Goal: Communication & Community: Participate in discussion

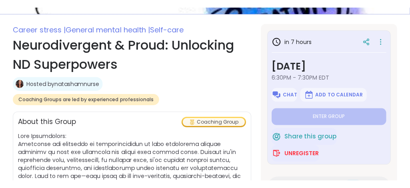
scroll to position [90, 0]
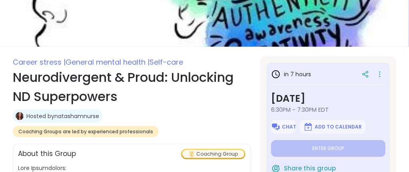
click at [13, 74] on h1 "Neurodivergent & Proud: Unlocking ND Superpowers" at bounding box center [132, 87] width 238 height 38
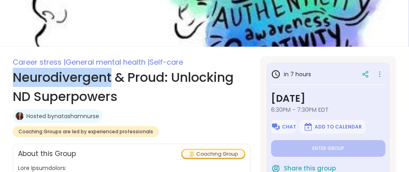
drag, startPoint x: 9, startPoint y: 74, endPoint x: 38, endPoint y: 75, distance: 28.8
click at [38, 75] on h1 "Neurodivergent & Proud: Unlocking ND Superpowers" at bounding box center [132, 87] width 238 height 38
copy h1 "Neurodivergent"
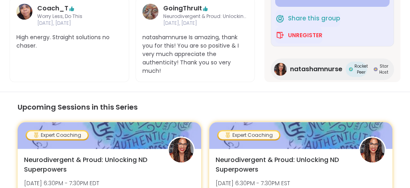
scroll to position [690, 0]
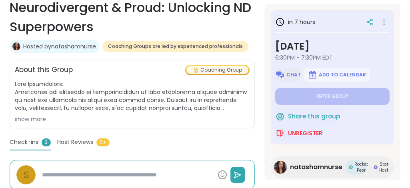
click at [286, 78] on button "Chat" at bounding box center [287, 75] width 25 height 14
type textarea "*"
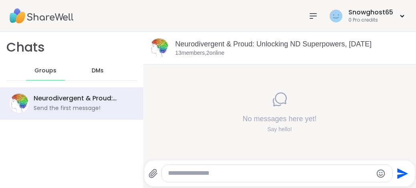
click at [275, 70] on div "No messages here yet! Say hello!" at bounding box center [279, 112] width 273 height 96
click at [159, 83] on div "No messages here yet! Say hello!" at bounding box center [279, 112] width 273 height 96
drag, startPoint x: 159, startPoint y: 83, endPoint x: 164, endPoint y: 81, distance: 5.2
click at [159, 82] on div "No messages here yet! Say hello!" at bounding box center [279, 112] width 273 height 96
drag, startPoint x: 230, startPoint y: 111, endPoint x: 204, endPoint y: 110, distance: 26.0
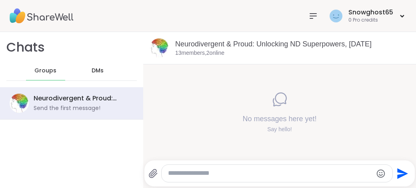
click at [205, 111] on div "No messages here yet! Say hello!" at bounding box center [279, 112] width 273 height 96
click at [216, 162] on div "Send" at bounding box center [279, 173] width 270 height 26
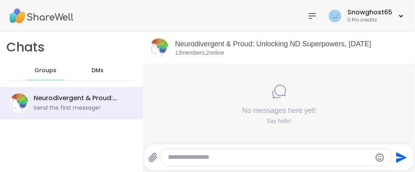
click at [241, 164] on div at bounding box center [277, 157] width 230 height 17
click at [246, 159] on textarea "Type your message" at bounding box center [270, 158] width 204 height 8
type textarea "*"
type textarea "*****"
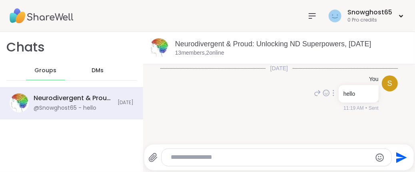
scroll to position [2, 0]
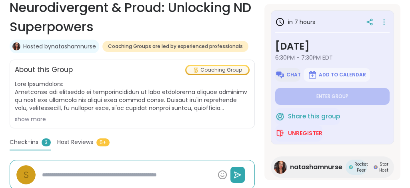
click at [286, 75] on span "Chat" at bounding box center [293, 75] width 14 height 6
type textarea "*"
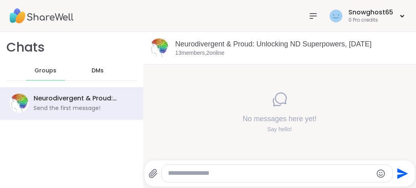
click at [181, 72] on div "No messages here yet! Say hello!" at bounding box center [279, 112] width 273 height 96
click at [271, 127] on div "Say hello!" at bounding box center [279, 130] width 74 height 8
click at [260, 120] on h4 "No messages here yet!" at bounding box center [279, 119] width 74 height 10
drag, startPoint x: 258, startPoint y: 118, endPoint x: 245, endPoint y: 112, distance: 13.8
click at [257, 118] on h4 "No messages here yet!" at bounding box center [279, 119] width 74 height 10
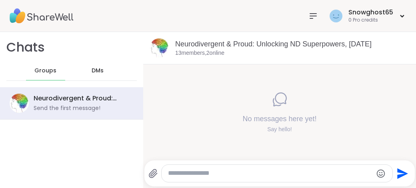
click at [198, 95] on div "No messages here yet! Say hello!" at bounding box center [279, 112] width 273 height 96
click at [196, 94] on div "No messages here yet! Say hello!" at bounding box center [279, 112] width 273 height 96
click at [161, 70] on div "No messages here yet! Say hello!" at bounding box center [279, 112] width 273 height 96
click at [160, 70] on div "No messages here yet! Say hello!" at bounding box center [279, 112] width 273 height 96
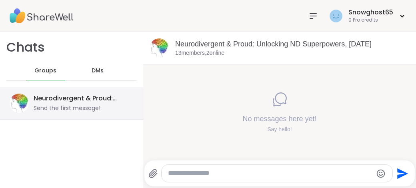
click at [84, 101] on div "Neurodivergent & Proud: Unlocking ND Superpowers, Oct 14" at bounding box center [81, 98] width 95 height 9
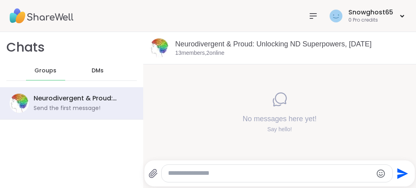
click at [97, 72] on span "DMs" at bounding box center [98, 71] width 12 height 8
